Goal: Find specific page/section

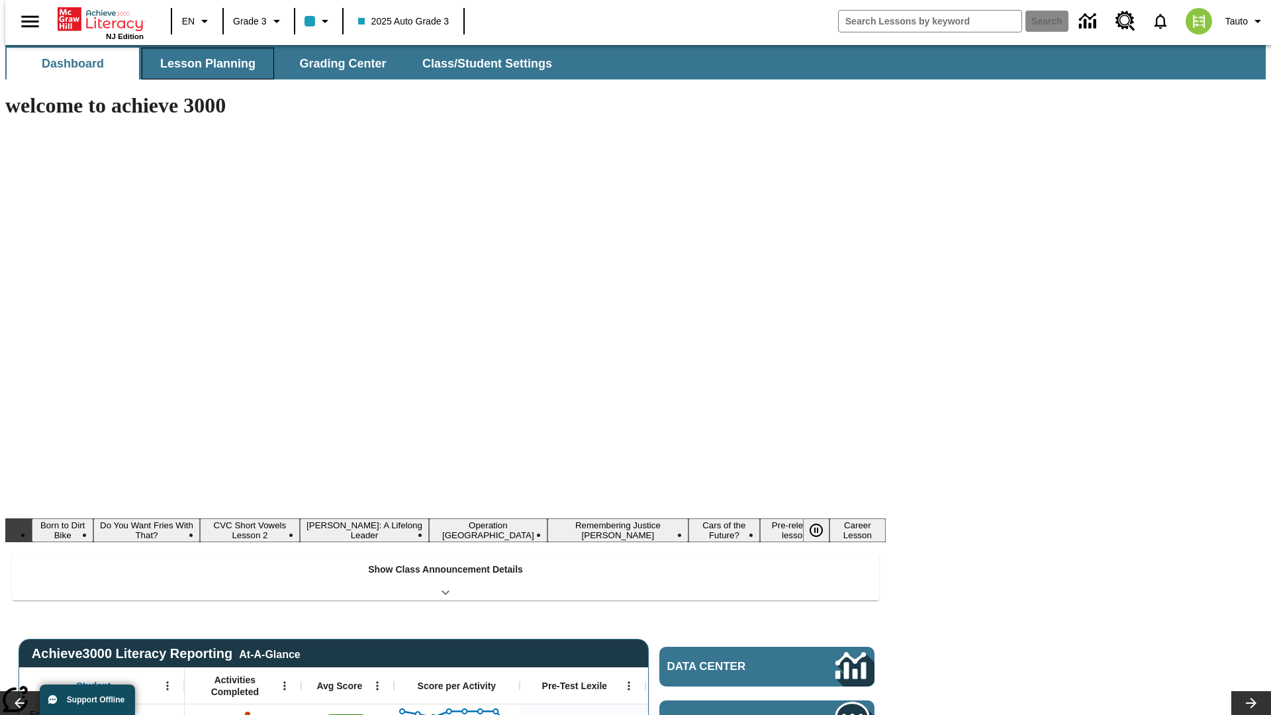
click at [203, 64] on button "Lesson Planning" at bounding box center [208, 64] width 132 height 32
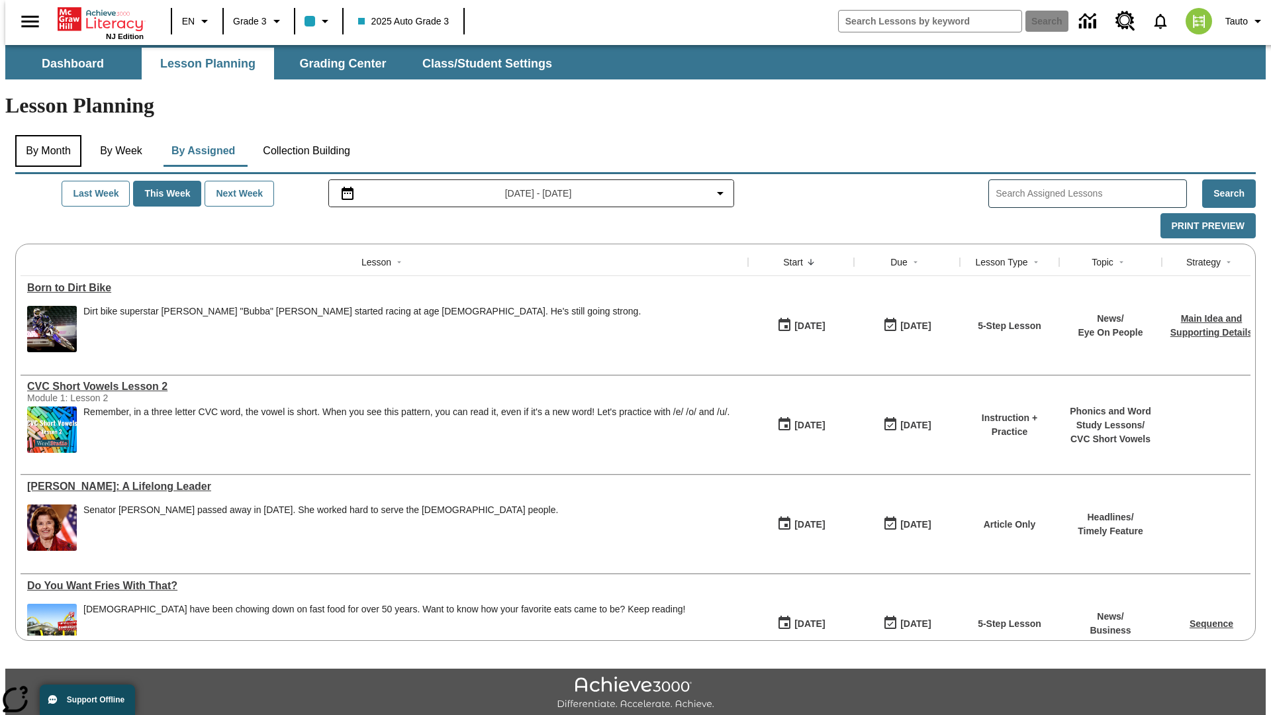
click at [44, 135] on button "By Month" at bounding box center [48, 151] width 66 height 32
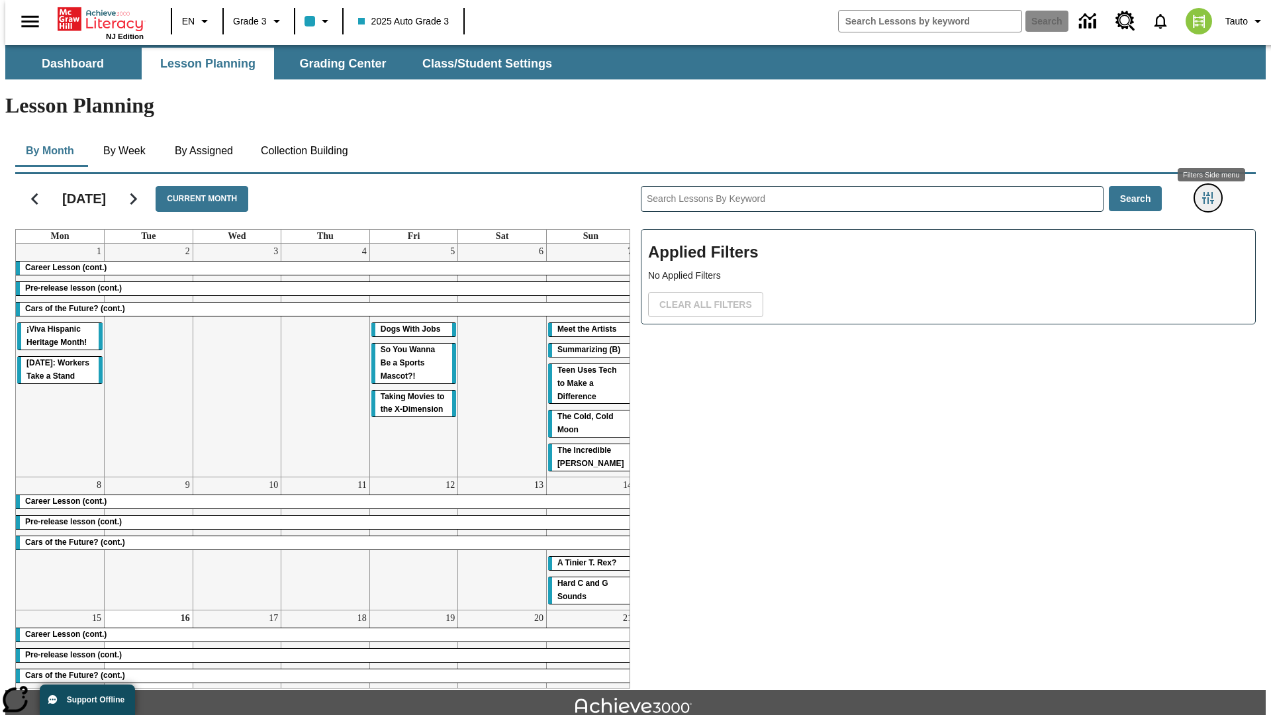
click at [1212, 192] on icon "Filters Side menu" at bounding box center [1208, 198] width 12 height 12
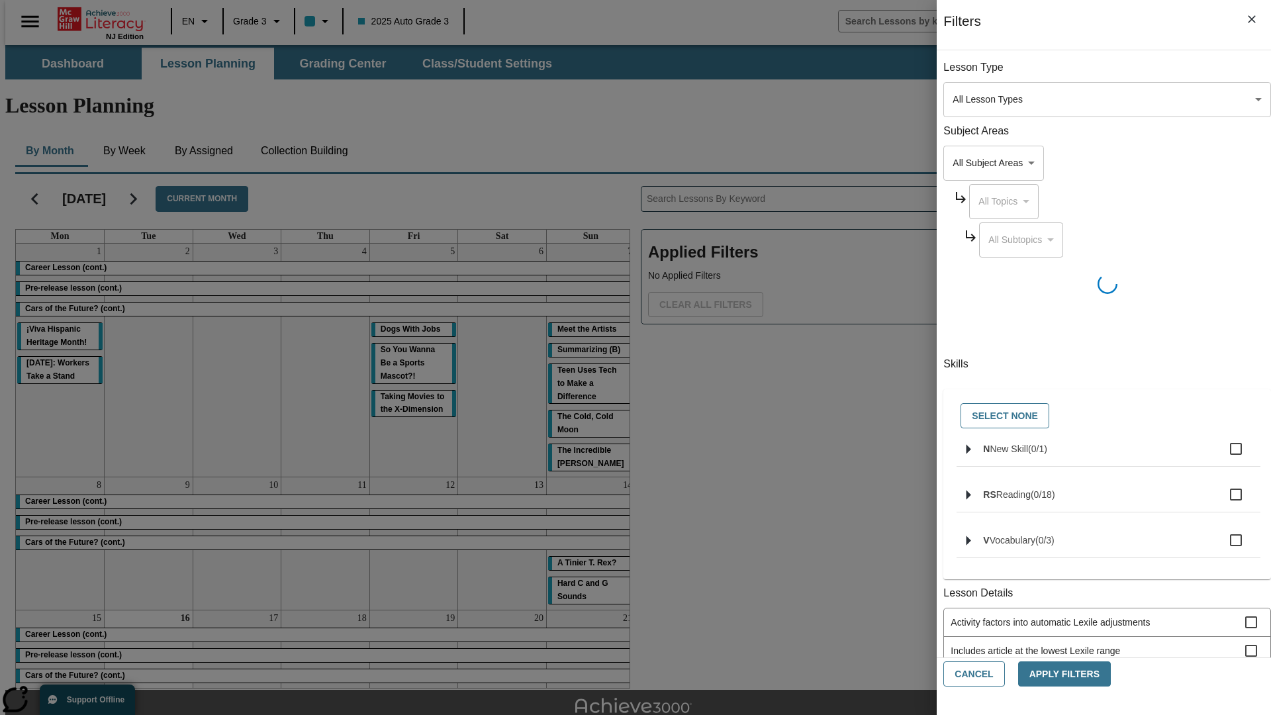
click at [953, 99] on body "Skip to main content [GEOGRAPHIC_DATA] Edition EN Grade 3 2025 Auto Grade 3 Sea…" at bounding box center [635, 410] width 1260 height 730
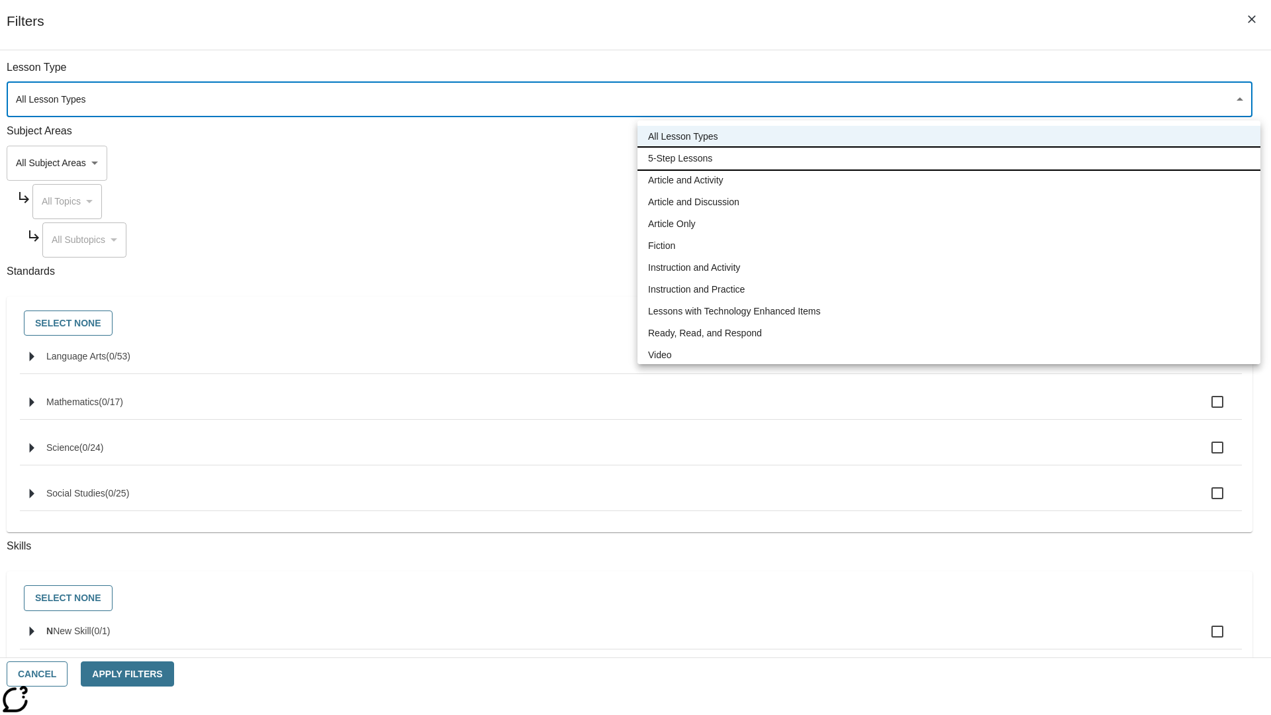
click at [948, 158] on li "5-Step Lessons" at bounding box center [948, 159] width 623 height 22
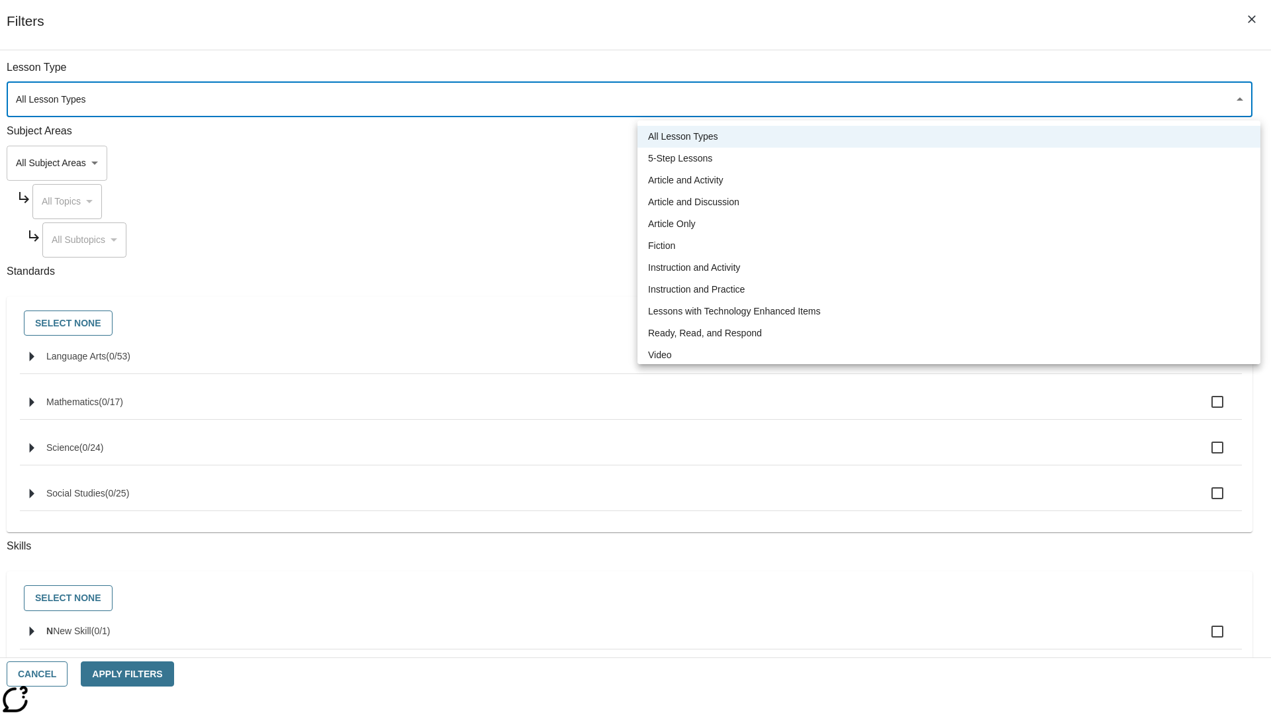
type input "1"
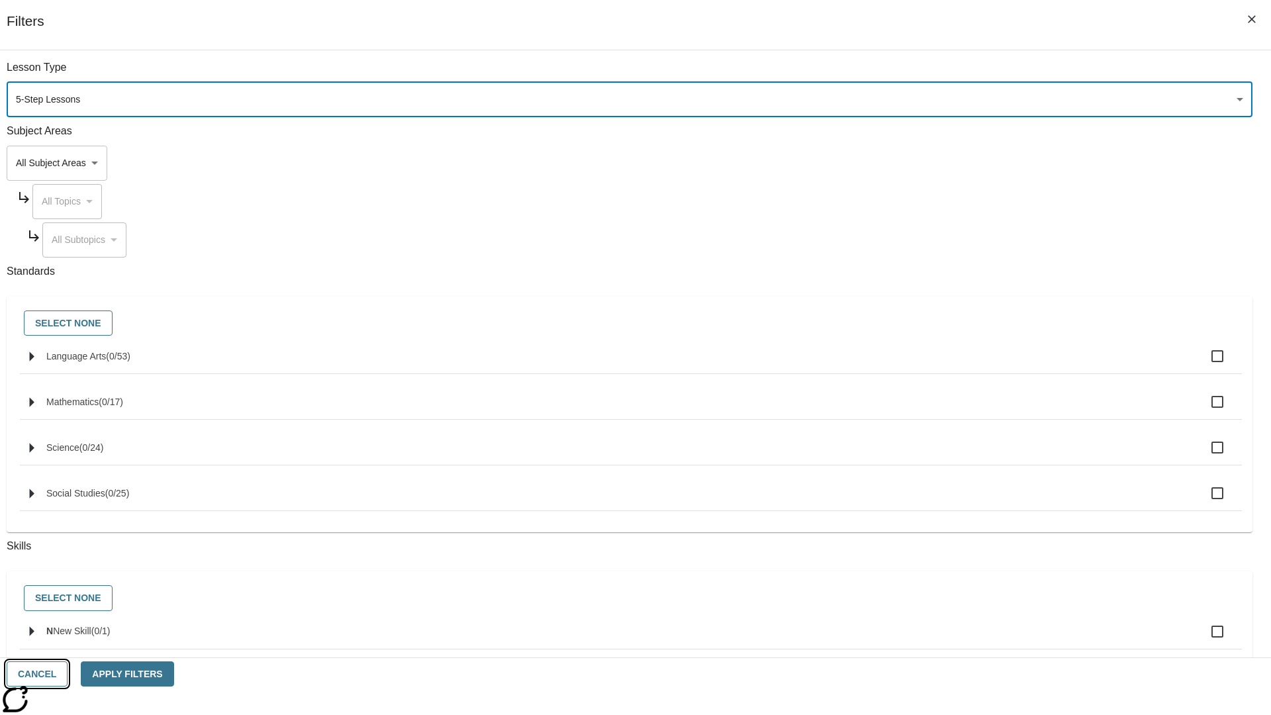
click at [68, 674] on button "Cancel" at bounding box center [37, 674] width 61 height 26
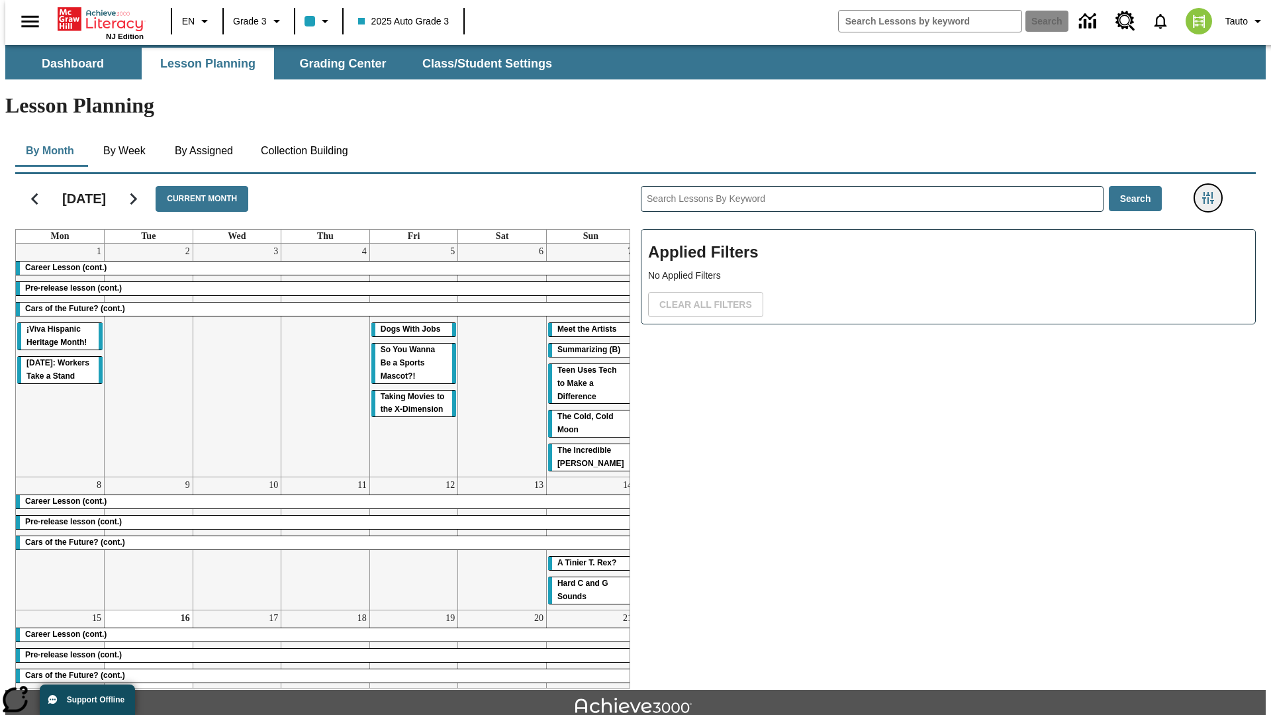
click at [1212, 192] on icon "Filters Side menu" at bounding box center [1208, 198] width 12 height 12
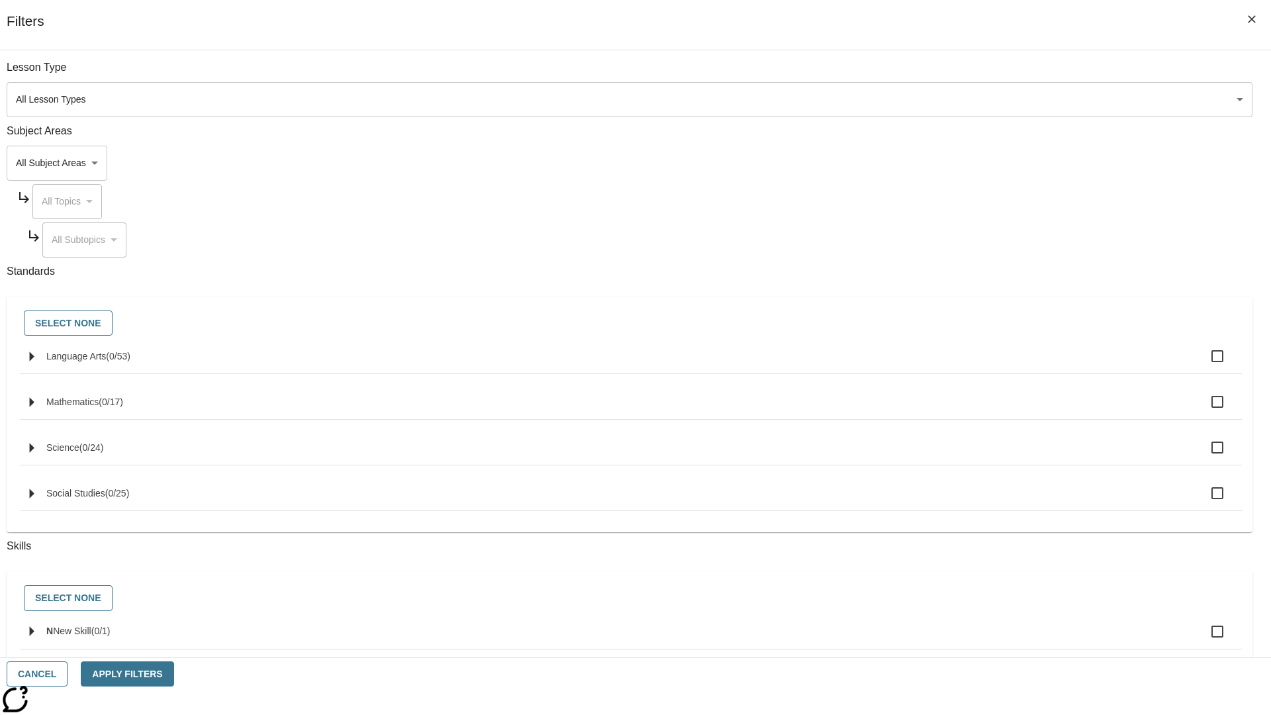
click at [953, 99] on body "Skip to main content [GEOGRAPHIC_DATA] Edition EN Grade 3 2025 Auto Grade 3 Sea…" at bounding box center [635, 410] width 1260 height 730
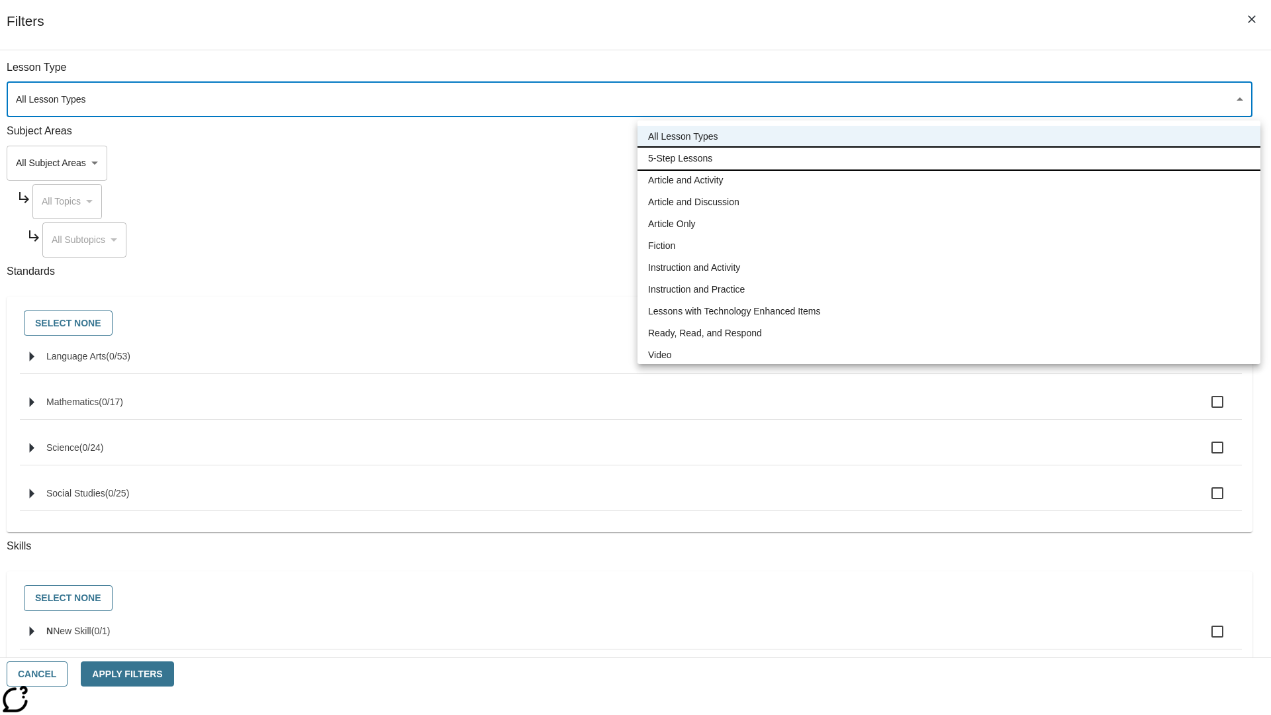
click at [948, 158] on li "5-Step Lessons" at bounding box center [948, 159] width 623 height 22
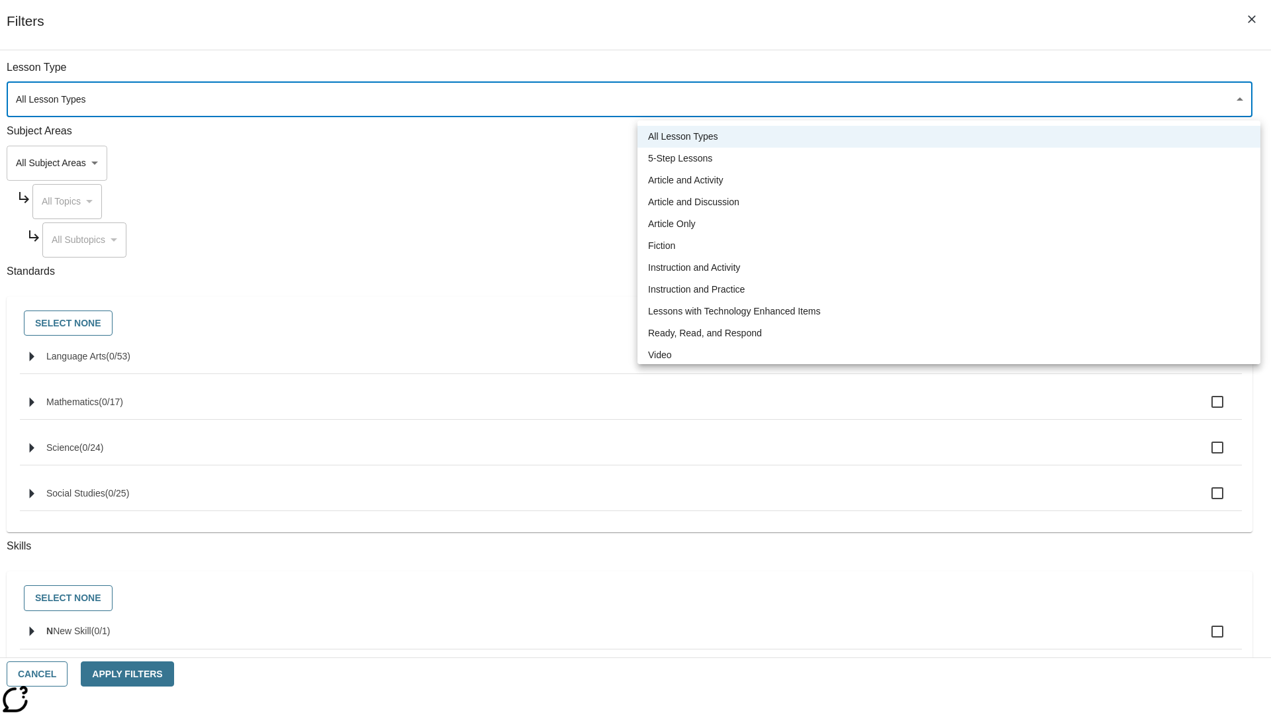
type input "1"
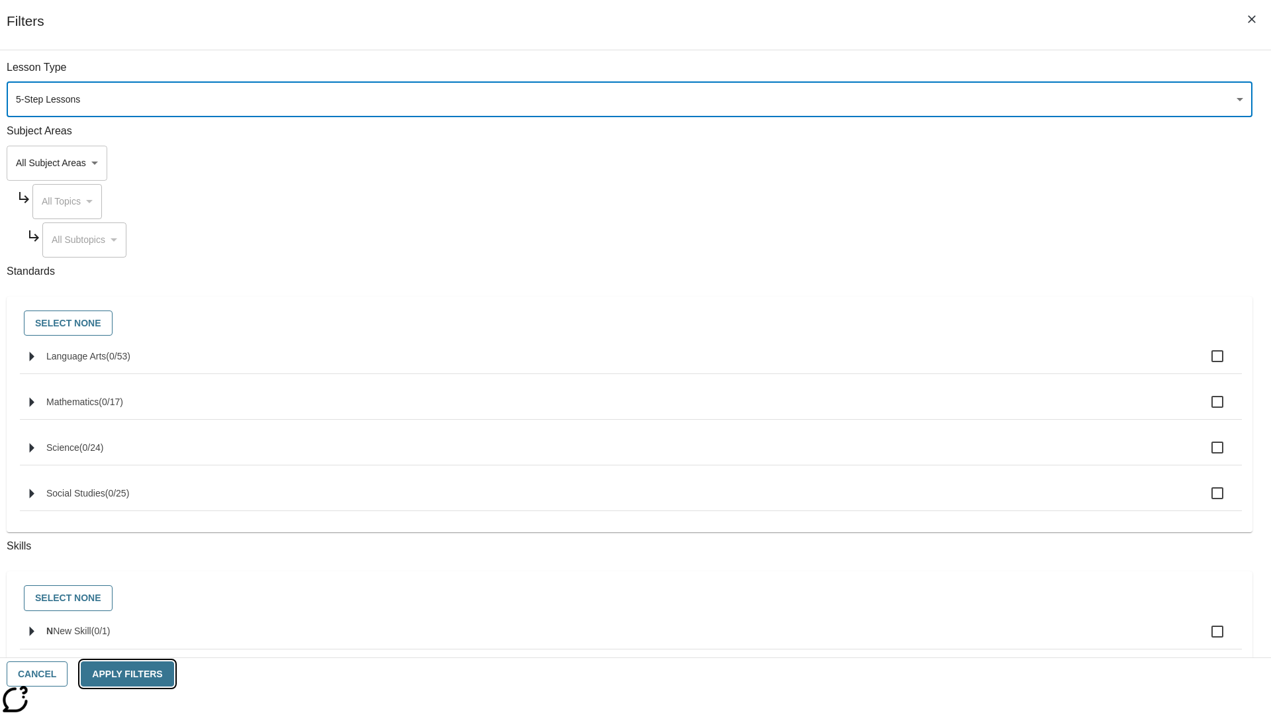
click at [173, 674] on button "Apply Filters" at bounding box center [127, 674] width 93 height 26
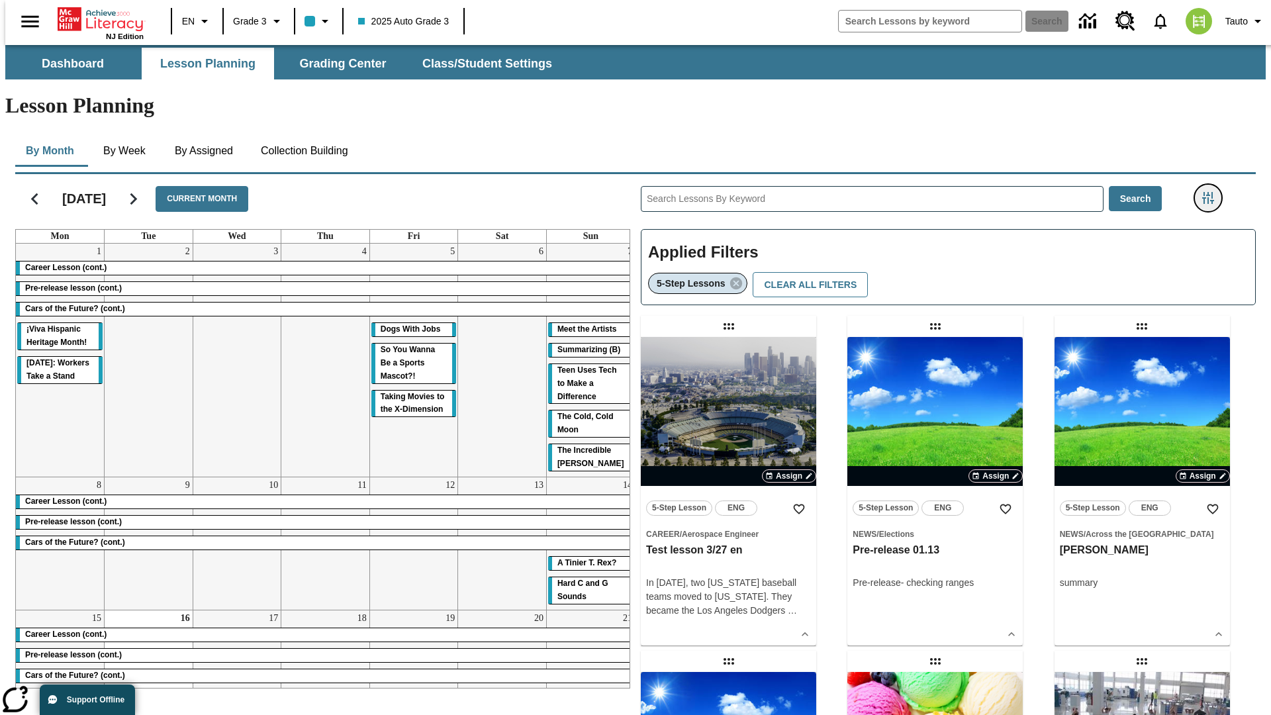
click at [1212, 192] on icon "Filters Side menu" at bounding box center [1208, 198] width 12 height 12
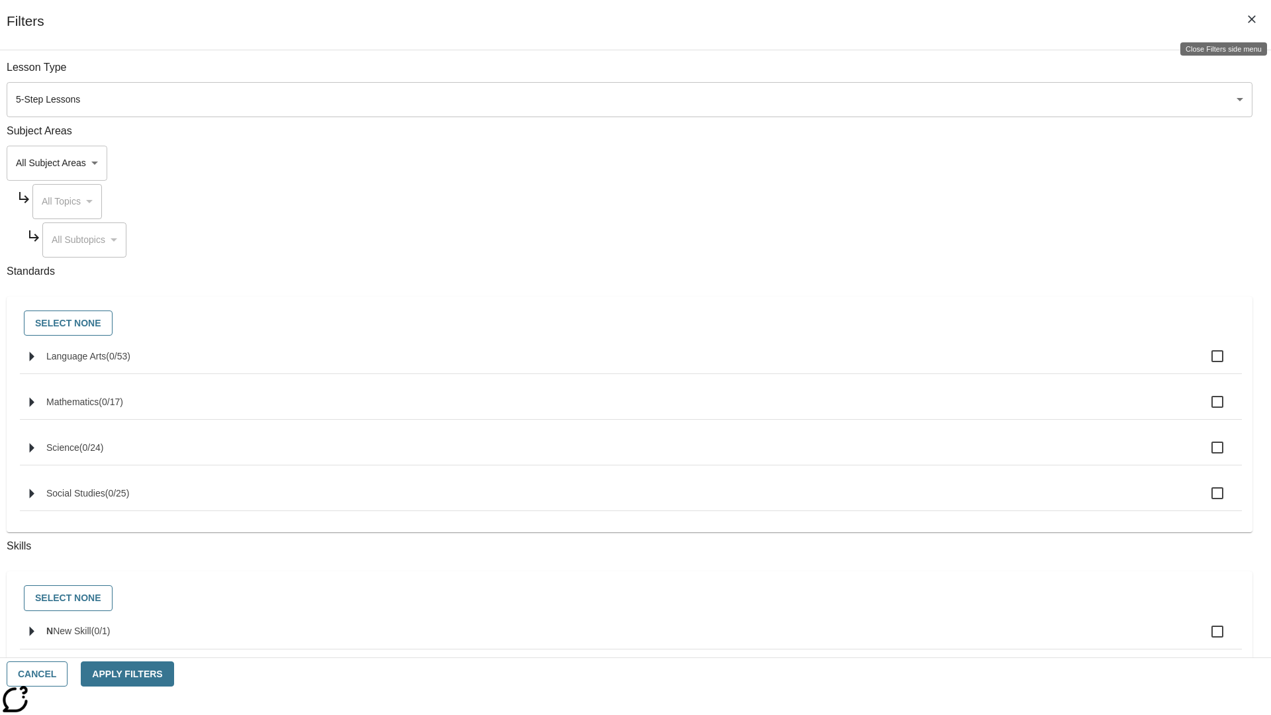
click at [1252, 19] on icon "Close Filters side menu" at bounding box center [1252, 19] width 8 height 8
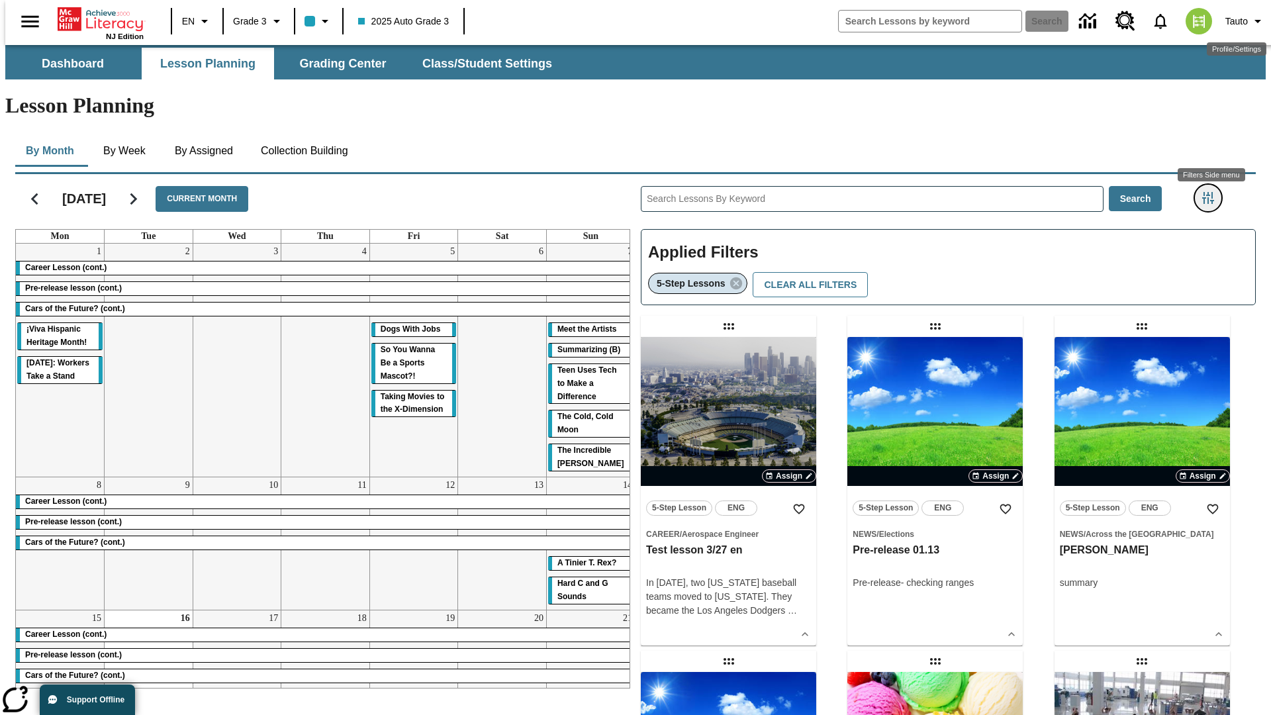
click at [1212, 192] on icon "Filters Side menu" at bounding box center [1208, 198] width 12 height 12
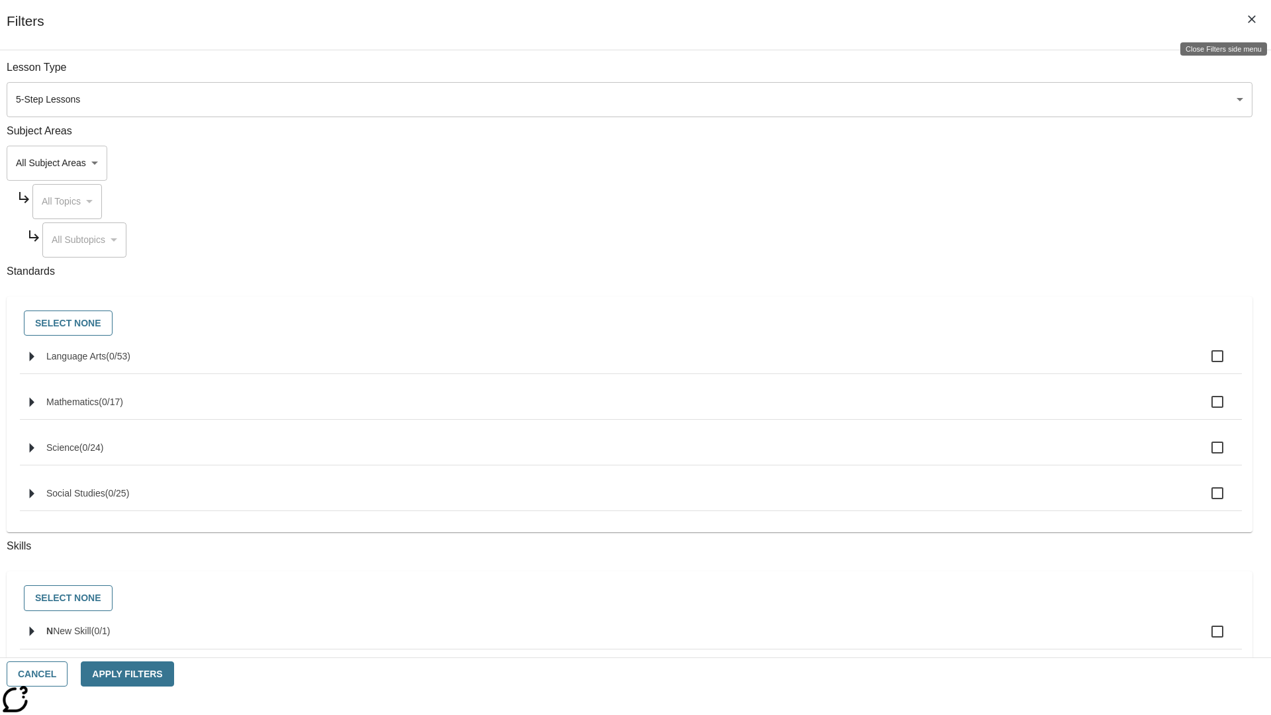
click at [1252, 19] on icon "Close Filters side menu" at bounding box center [1252, 19] width 8 height 8
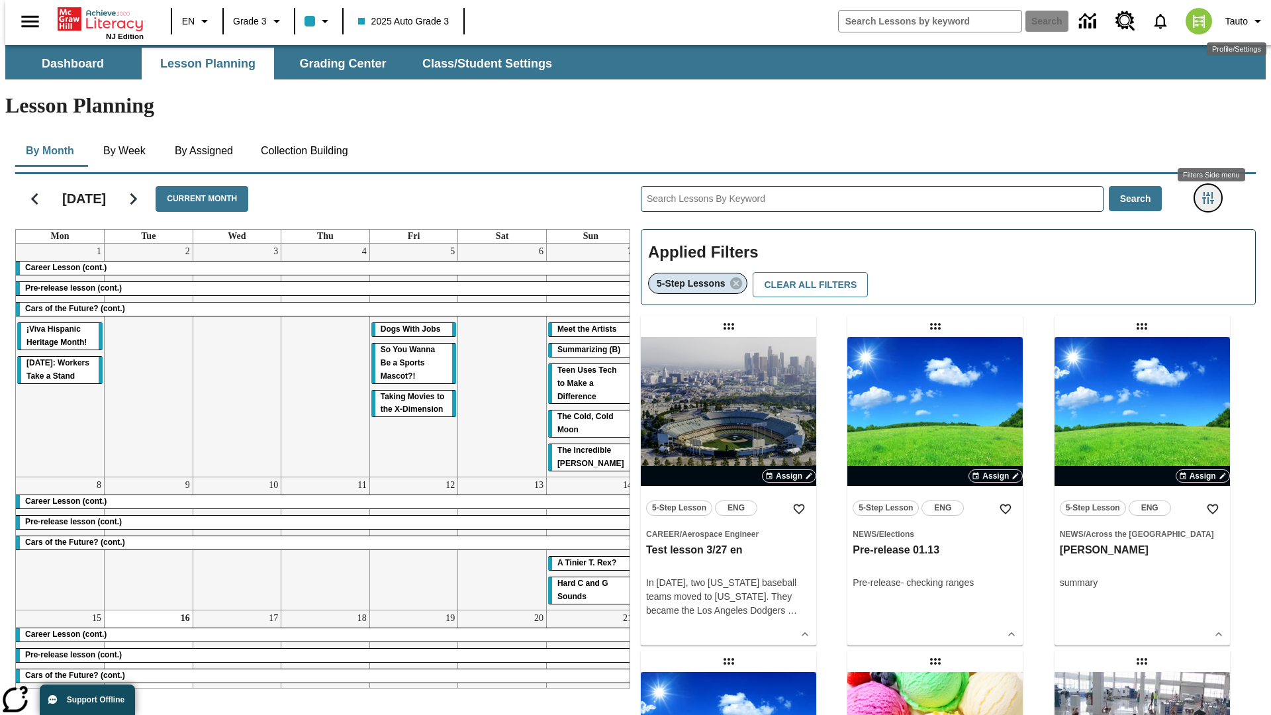
click at [1212, 192] on icon "Filters Side menu" at bounding box center [1208, 198] width 12 height 12
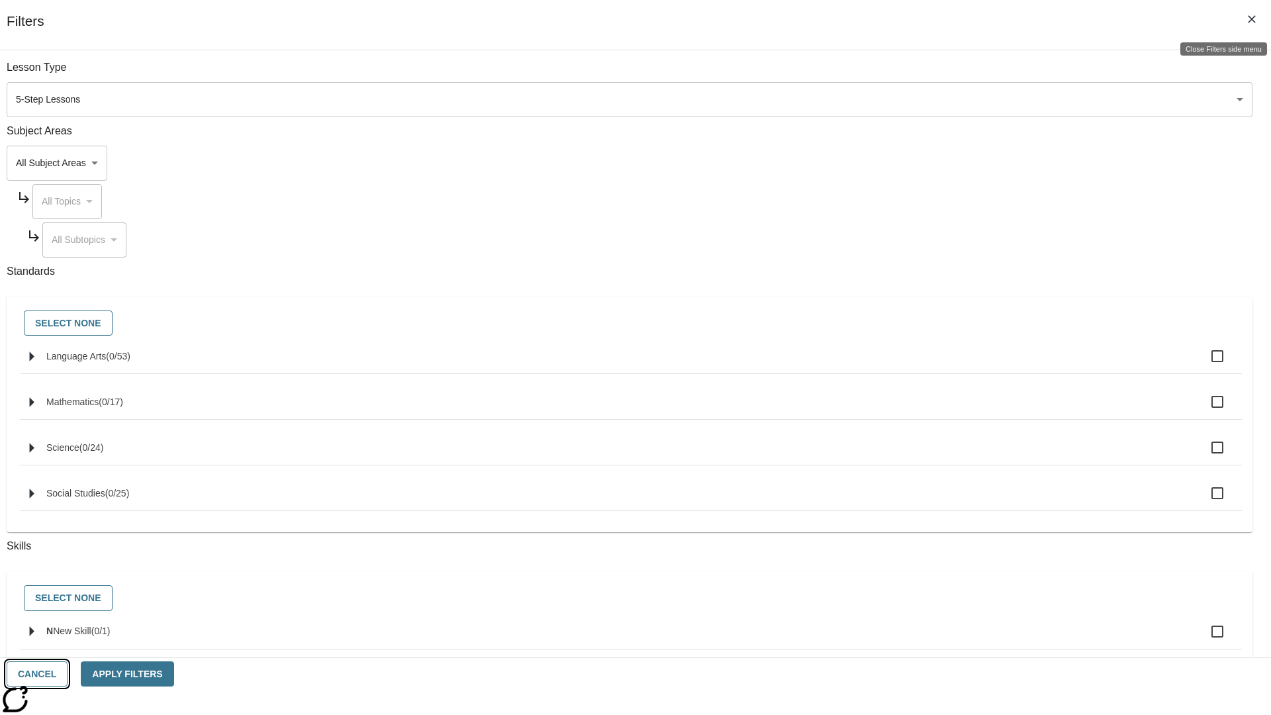
click at [68, 674] on button "Cancel" at bounding box center [37, 674] width 61 height 26
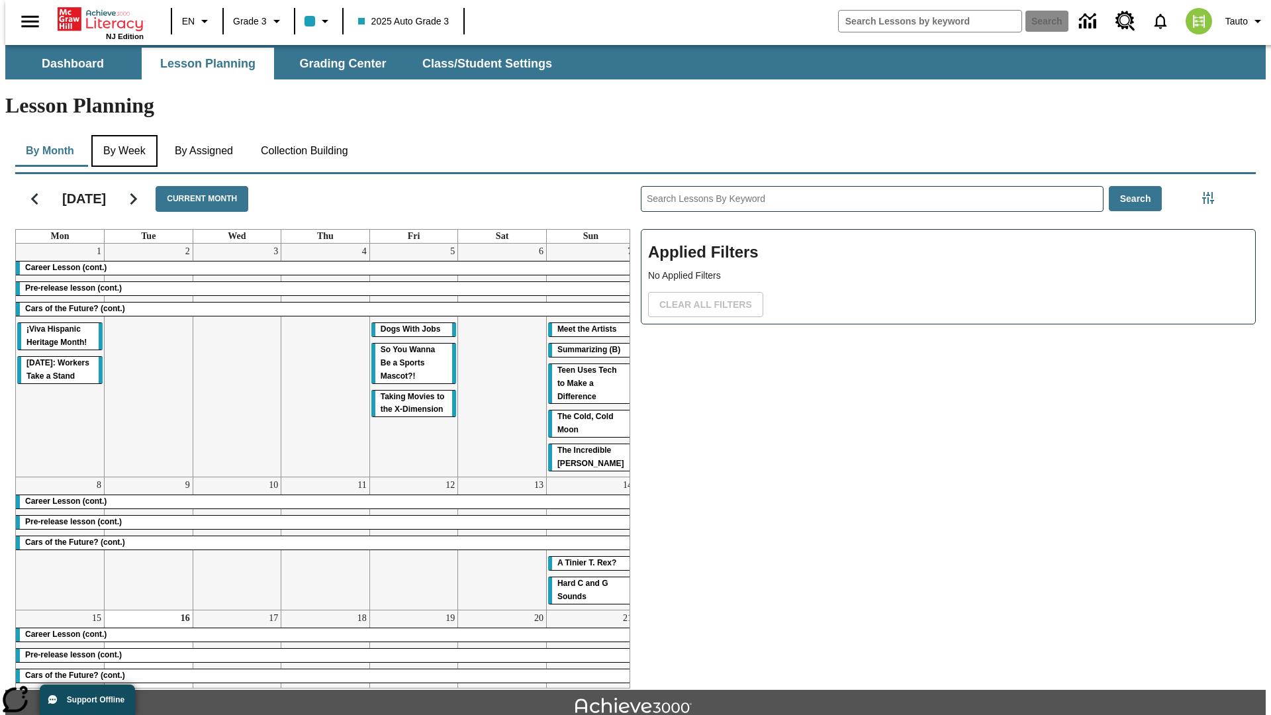
click at [122, 135] on button "By Week" at bounding box center [124, 151] width 66 height 32
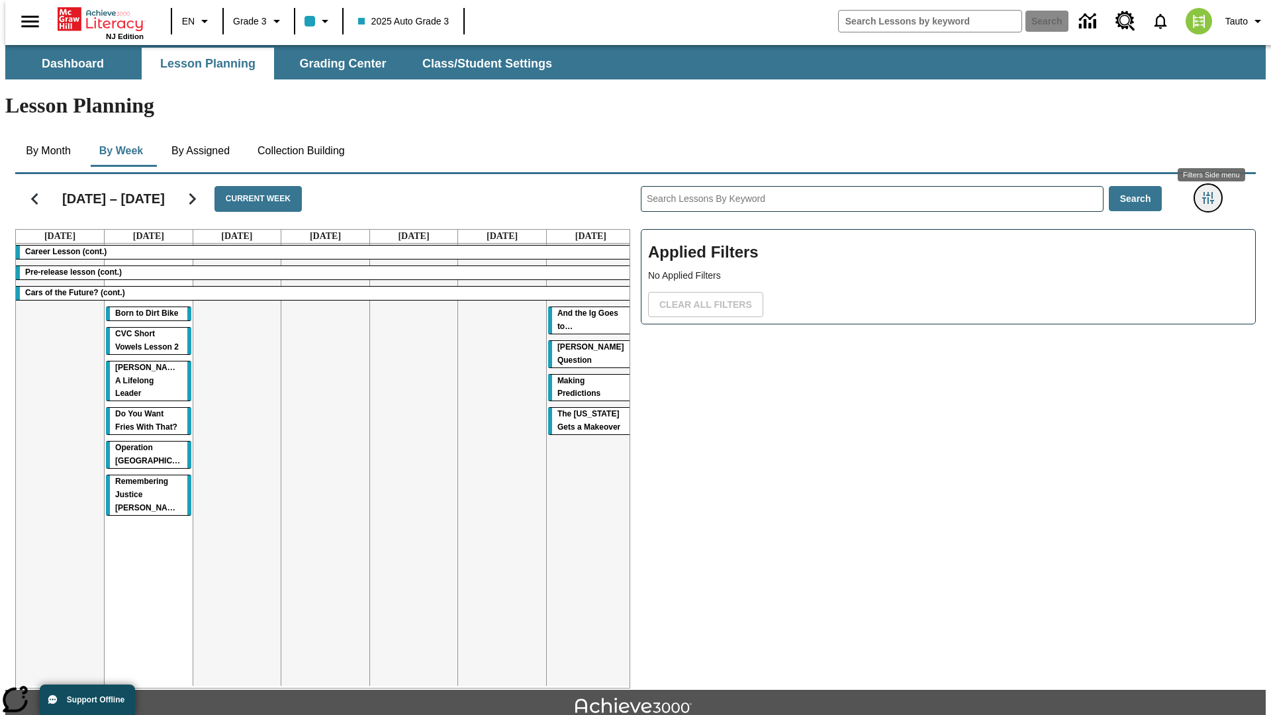
click at [1212, 192] on icon "Filters Side menu" at bounding box center [1208, 198] width 12 height 12
